Goal: Transaction & Acquisition: Purchase product/service

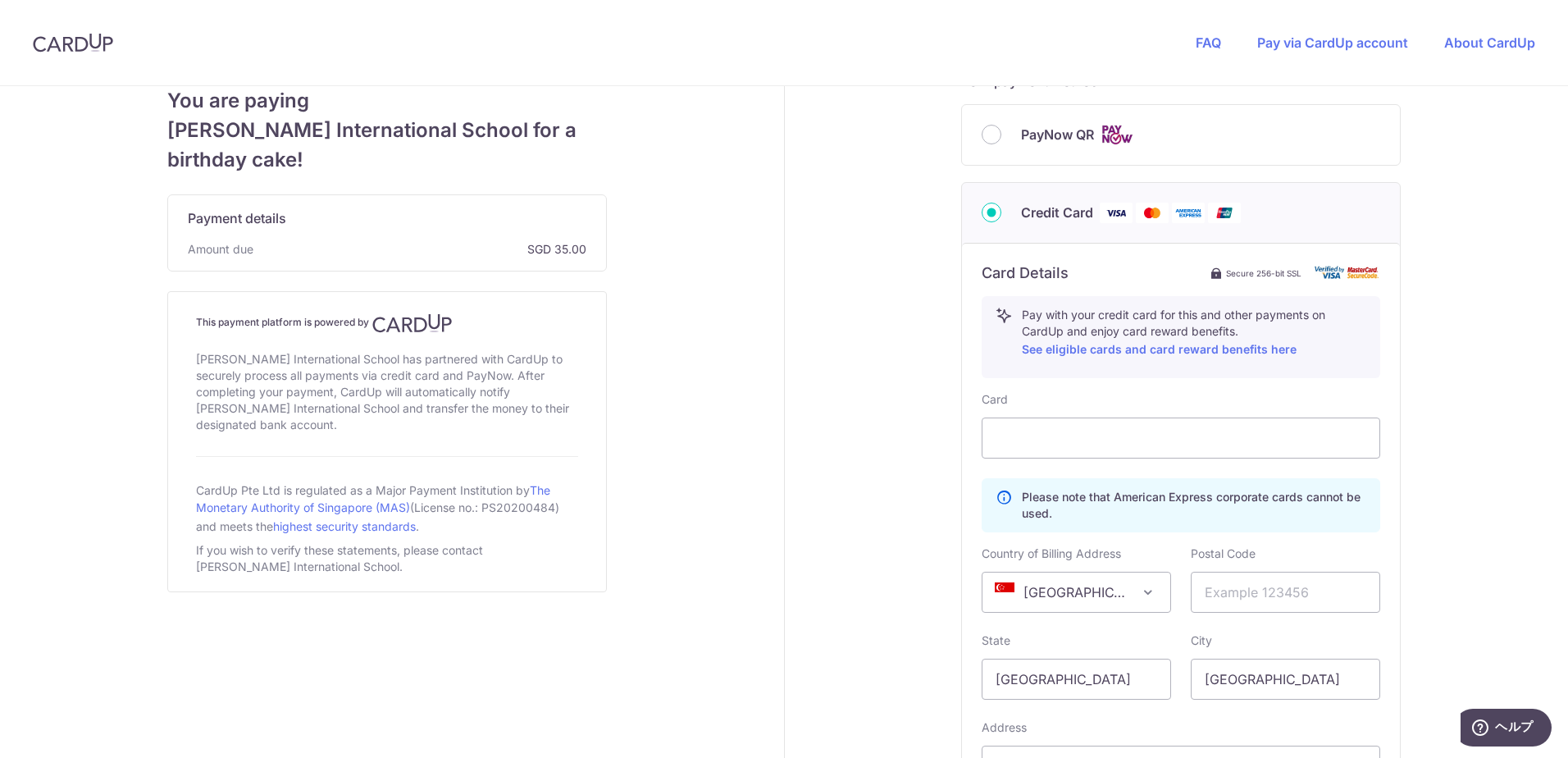
scroll to position [656, 0]
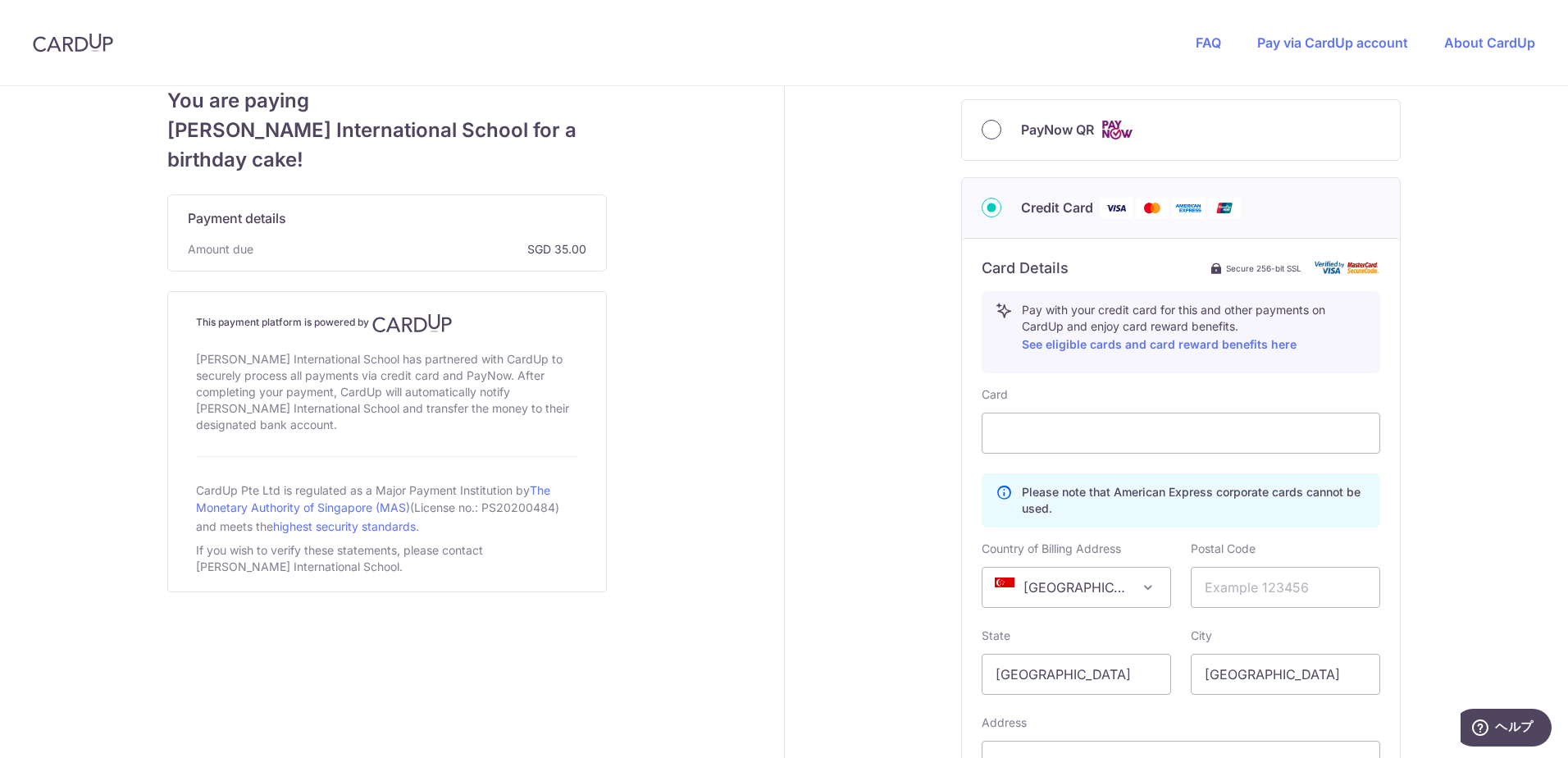
click at [987, 132] on input "PayNow QR" at bounding box center [992, 130] width 20 height 20
radio input "true"
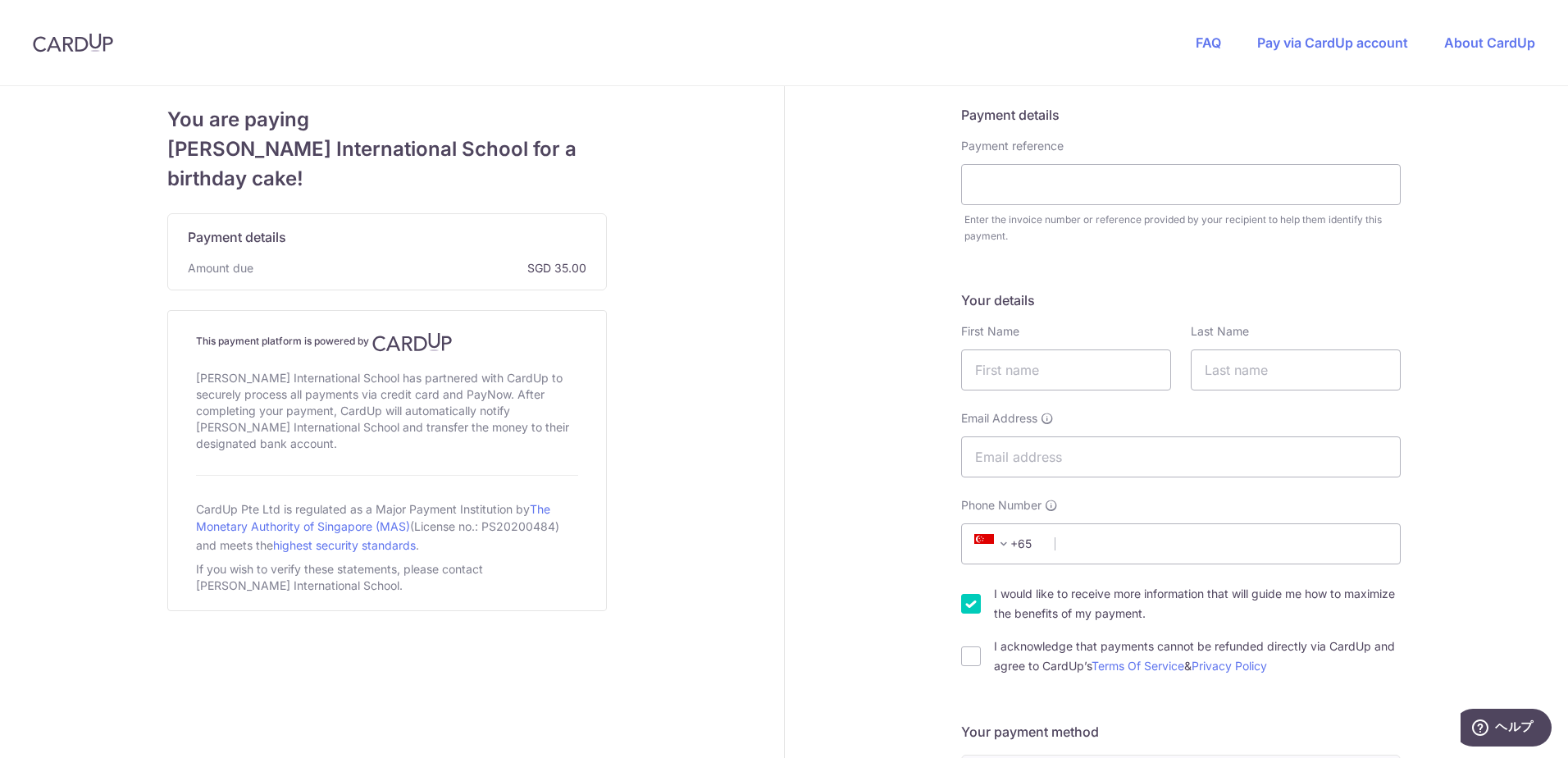
scroll to position [0, 0]
click at [1107, 370] on input "text" at bounding box center [1066, 370] width 210 height 41
type input "[PERSON_NAME]"
type input "MIYAGAWA"
click at [1010, 450] on input "Email Address" at bounding box center [1180, 457] width 439 height 41
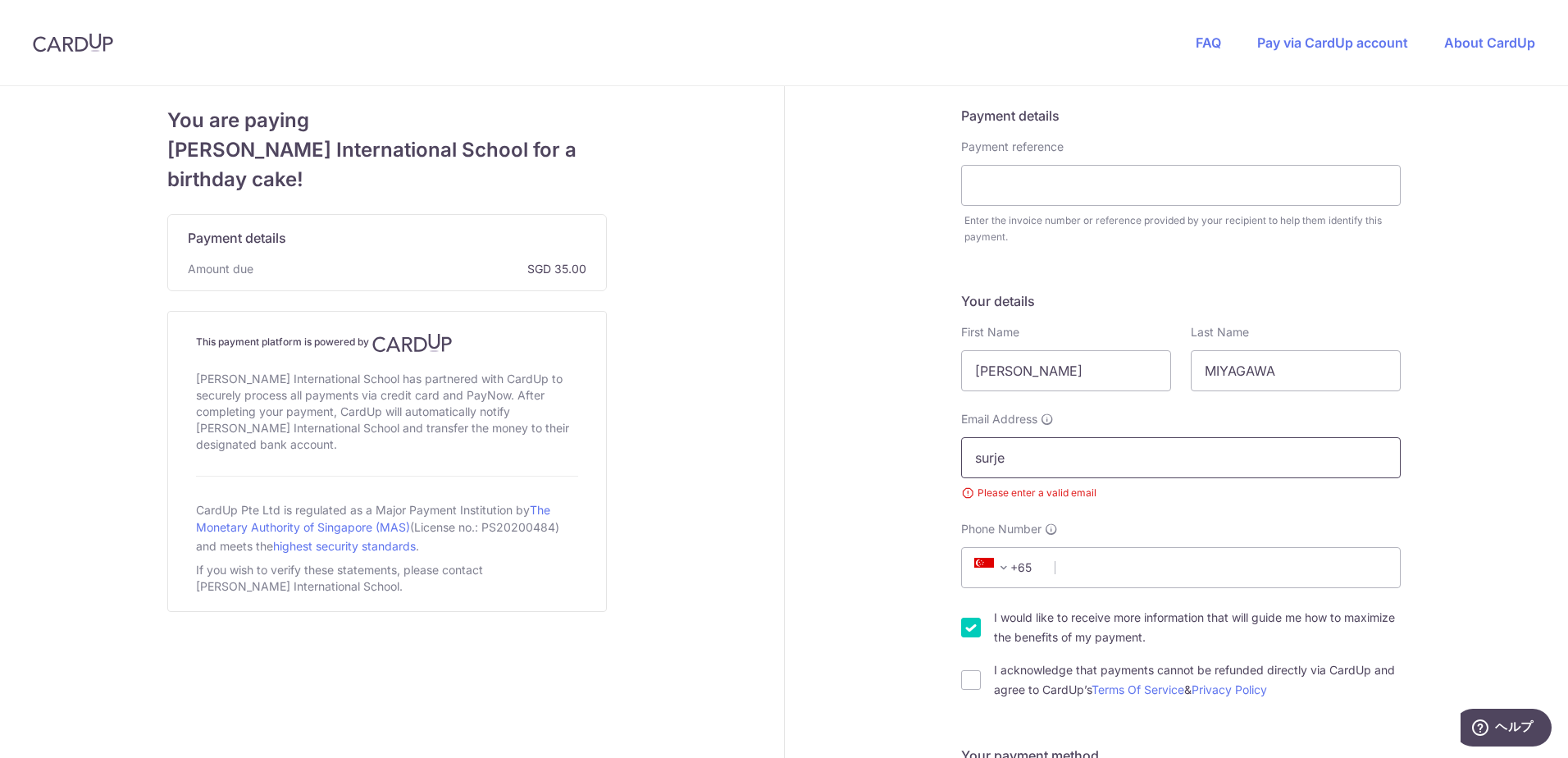
type input "[EMAIL_ADDRESS][DOMAIN_NAME]"
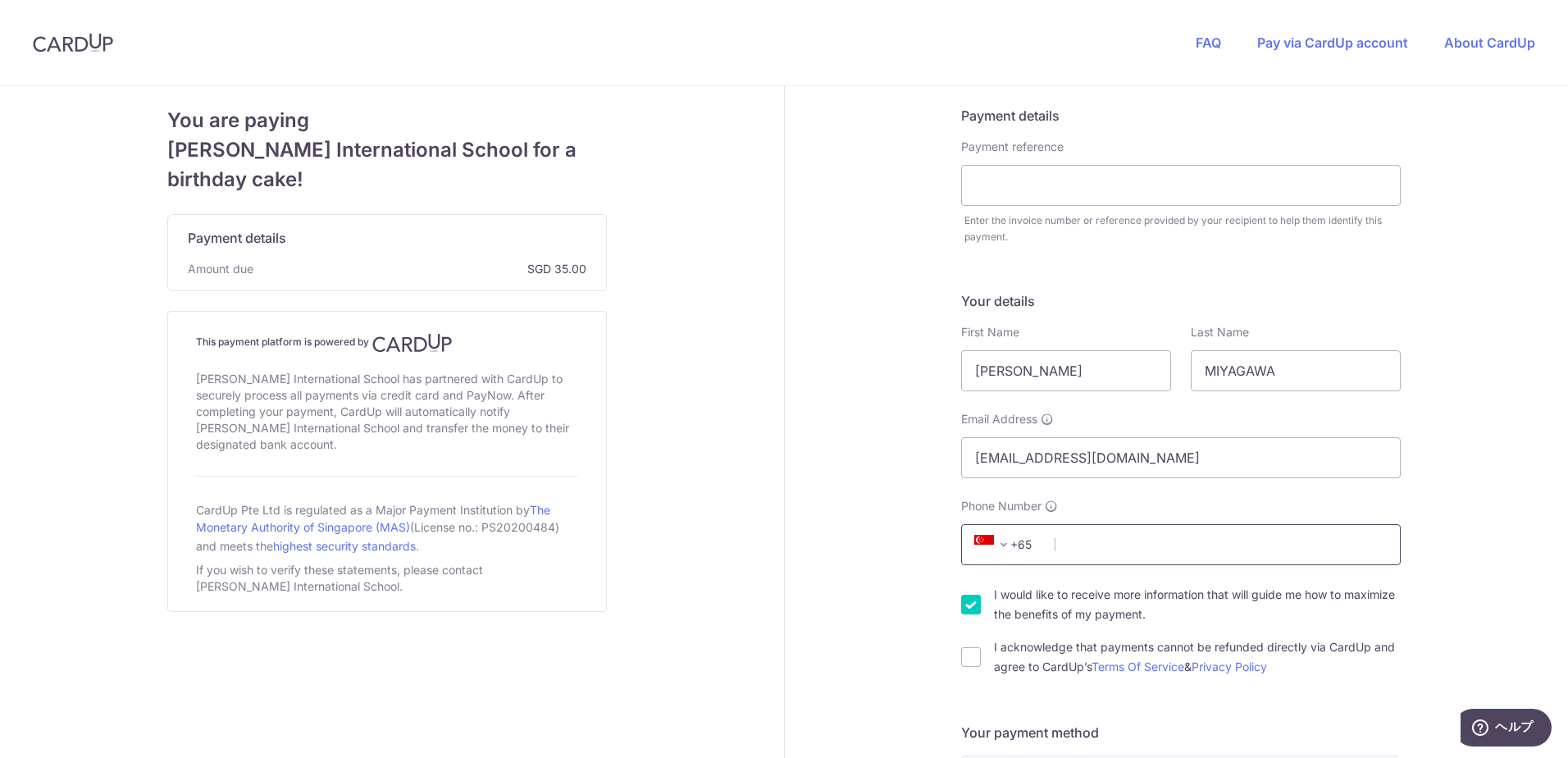
click at [1185, 552] on input "Phone Number" at bounding box center [1180, 544] width 439 height 41
type input "87711439"
click at [1476, 493] on div "Payment details Payment reference Enter the invoice number or reference provide…" at bounding box center [1181, 638] width 794 height 1103
click at [1041, 171] on input "text" at bounding box center [1180, 185] width 439 height 41
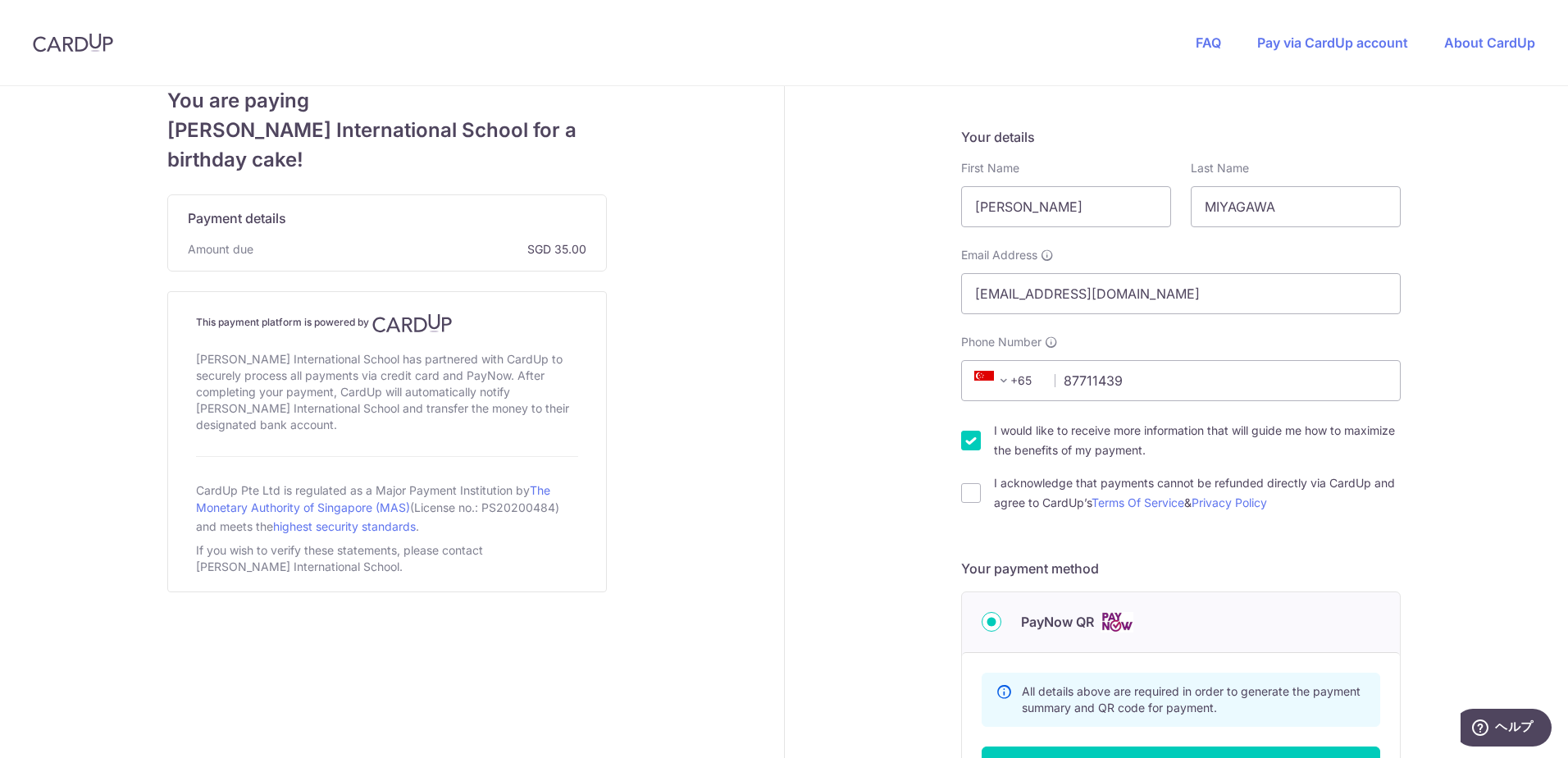
scroll to position [246, 0]
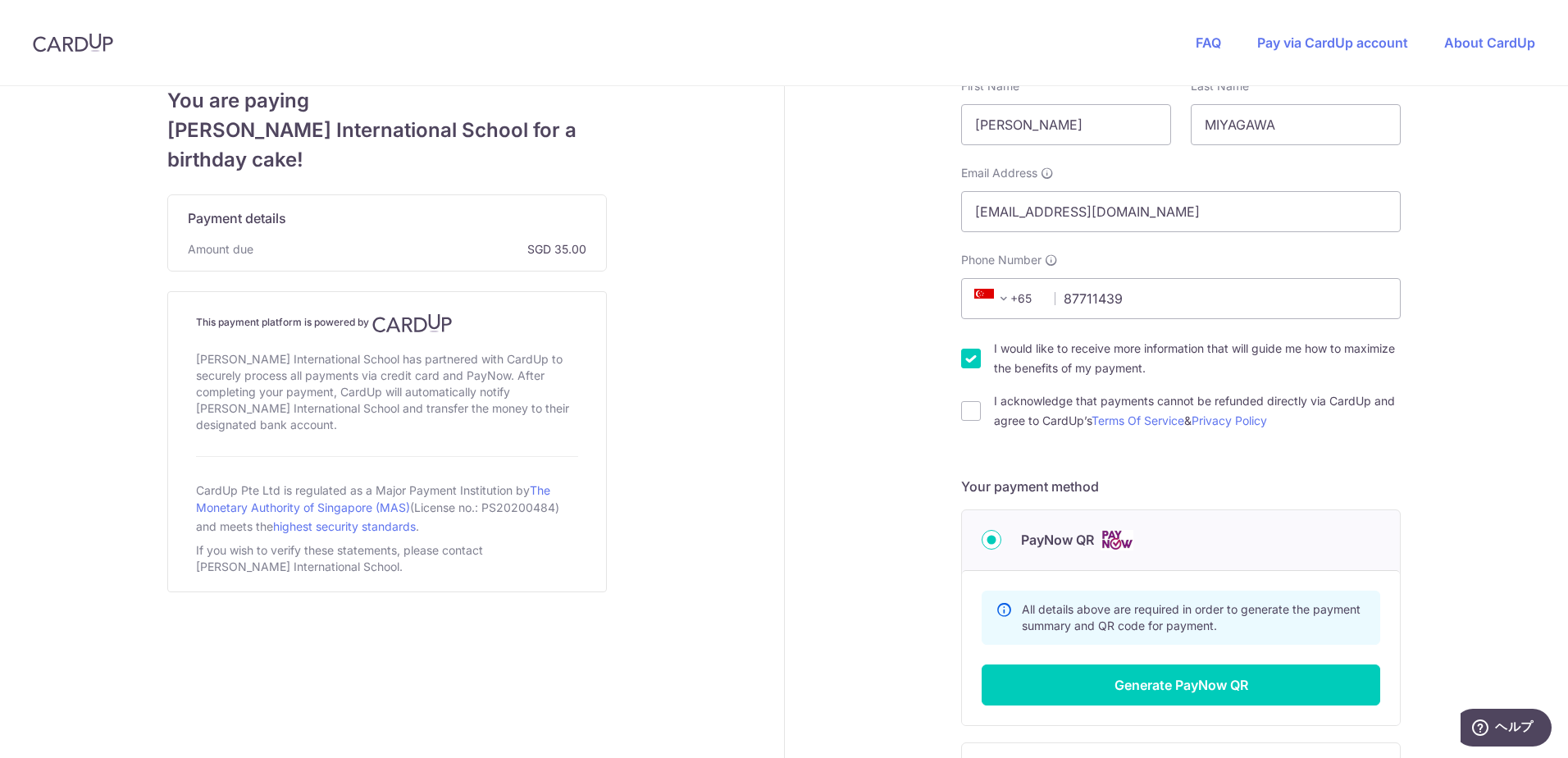
type input "[PERSON_NAME] G5"
click at [972, 363] on input "I would like to receive more information that will guide me how to maximize the…" at bounding box center [971, 359] width 20 height 20
checkbox input "false"
click at [964, 413] on input "I acknowledge that payments cannot be refunded directly via CardUp and agree to…" at bounding box center [971, 411] width 20 height 20
checkbox input "true"
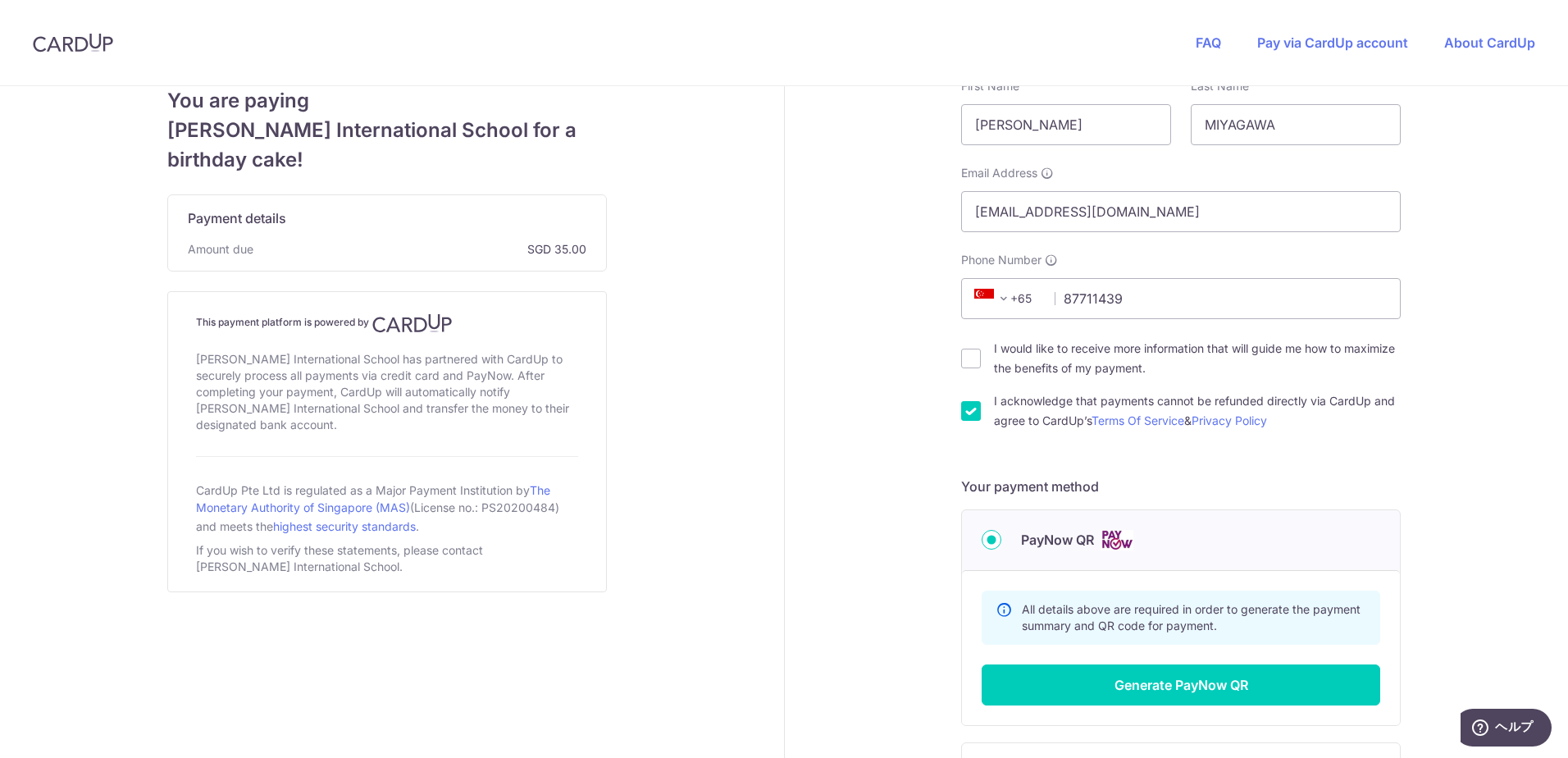
scroll to position [328, 0]
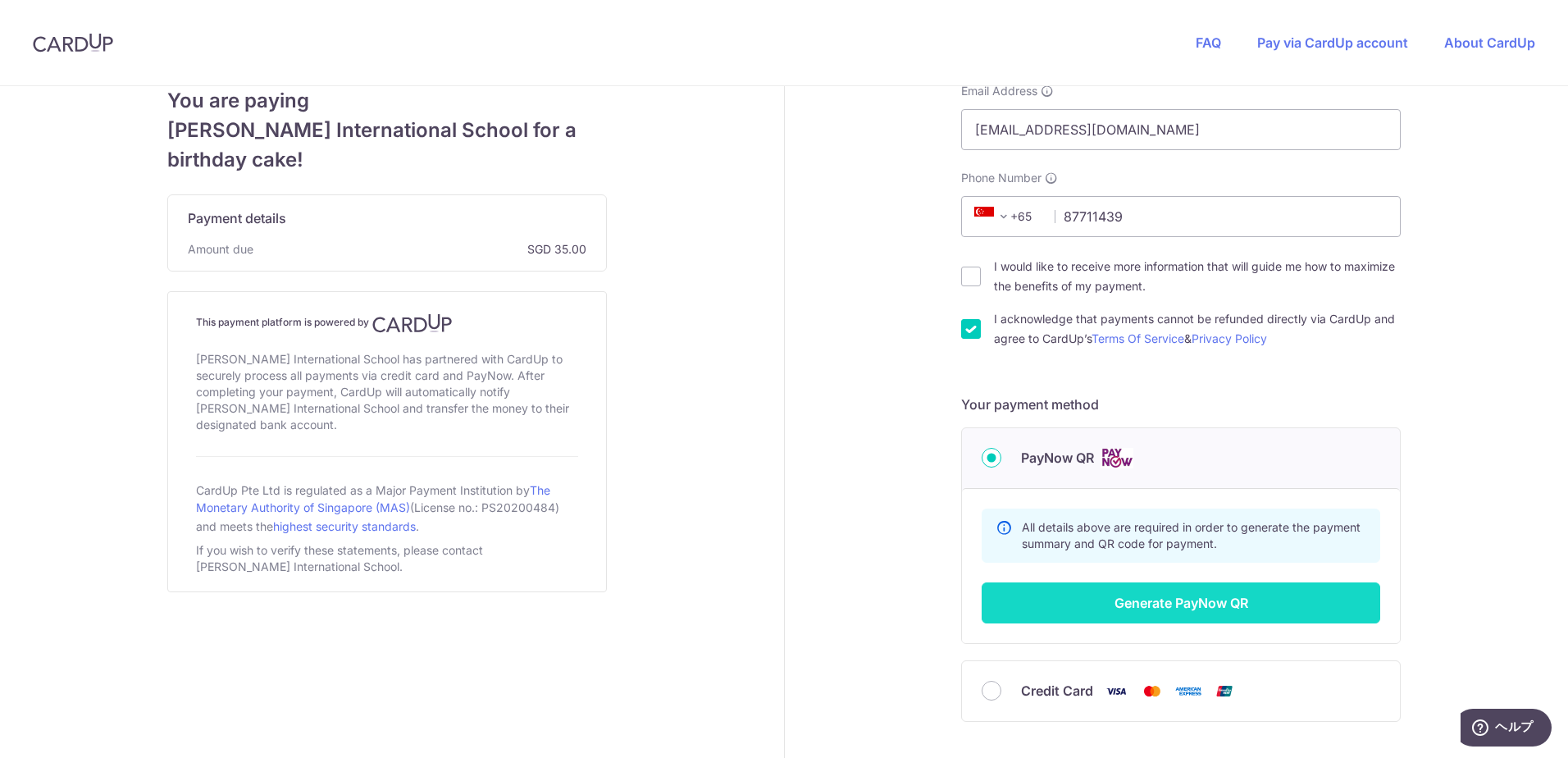
click at [1176, 610] on button "Generate PayNow QR" at bounding box center [1180, 602] width 398 height 41
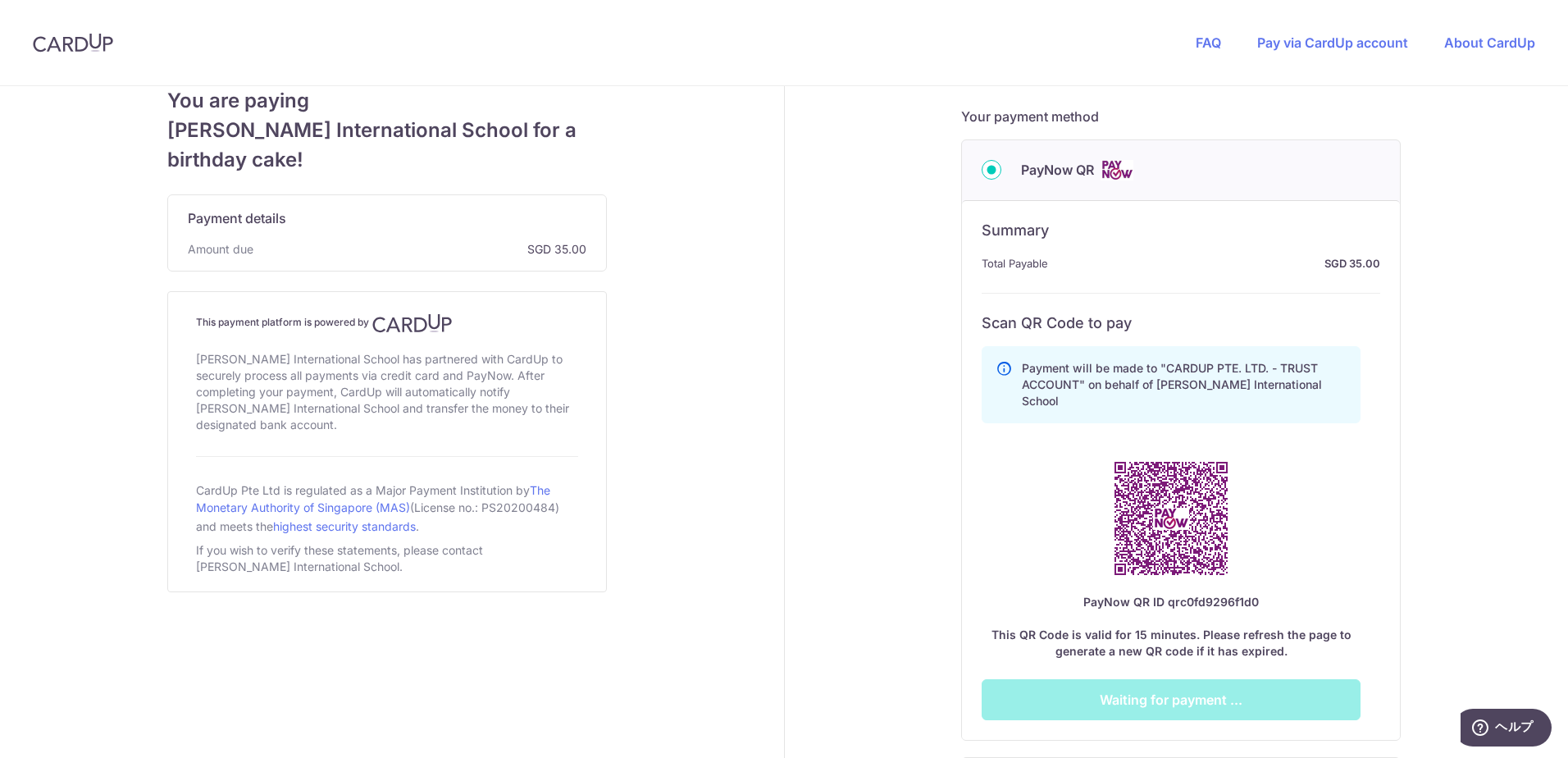
scroll to position [656, 0]
